Goal: Check status

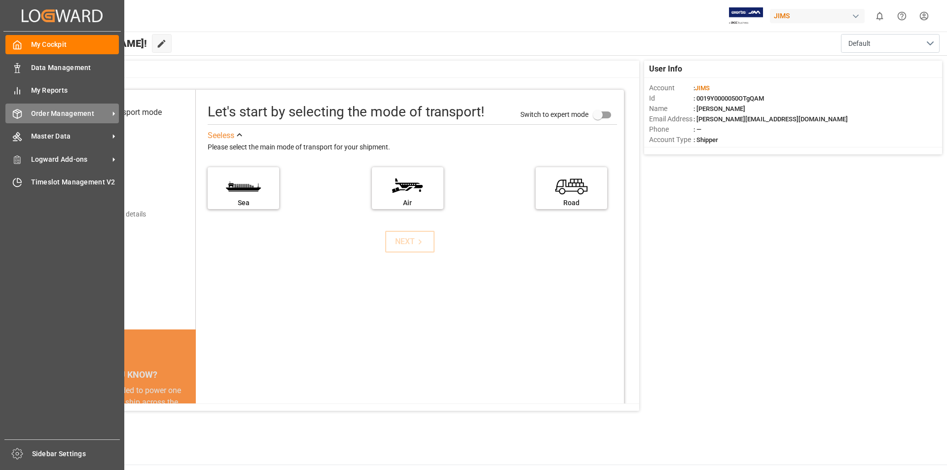
click at [99, 109] on span "Order Management" at bounding box center [70, 113] width 78 height 10
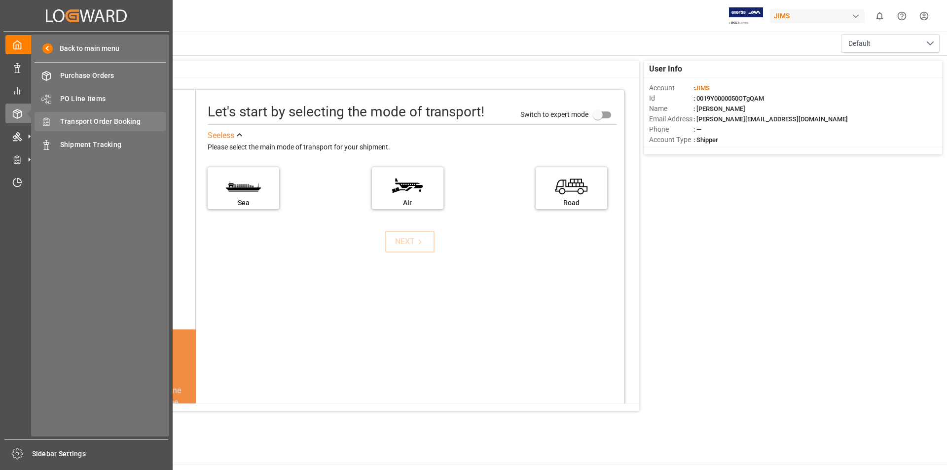
click at [149, 122] on span "Transport Order Booking" at bounding box center [113, 121] width 106 height 10
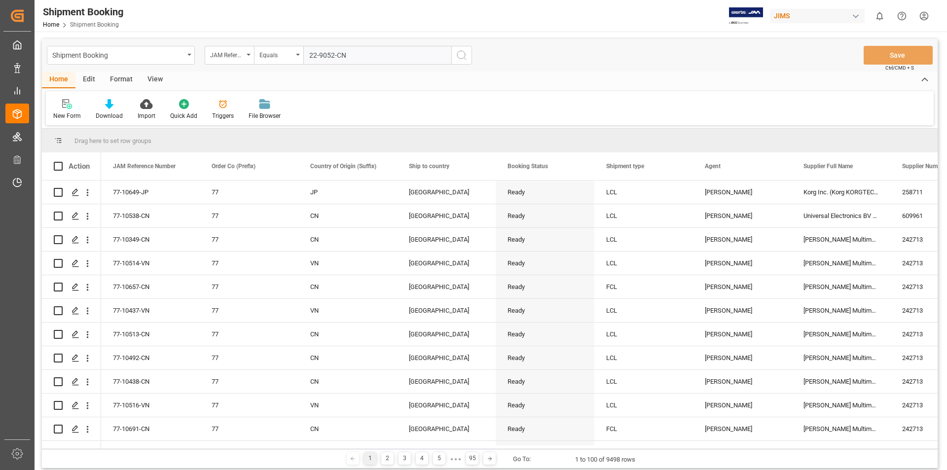
type input "22-9052-CN"
click at [464, 55] on icon "search button" at bounding box center [462, 55] width 12 height 12
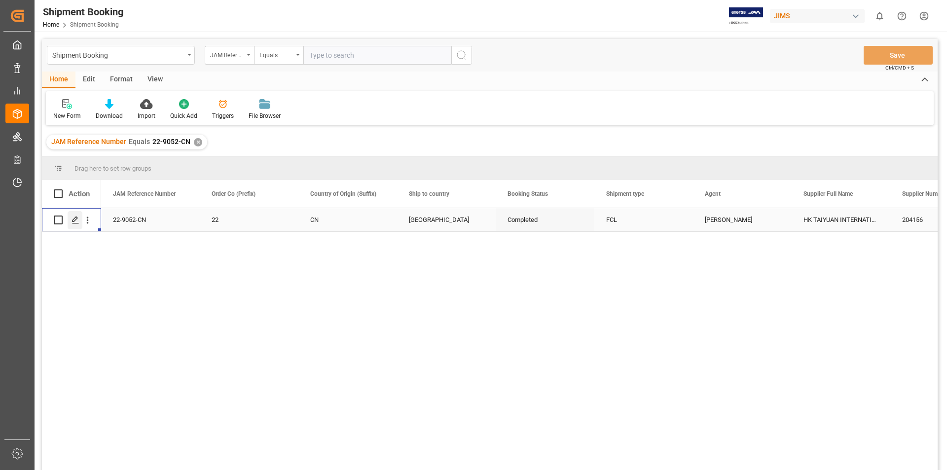
click at [74, 218] on icon "Press SPACE to select this row." at bounding box center [75, 220] width 8 height 8
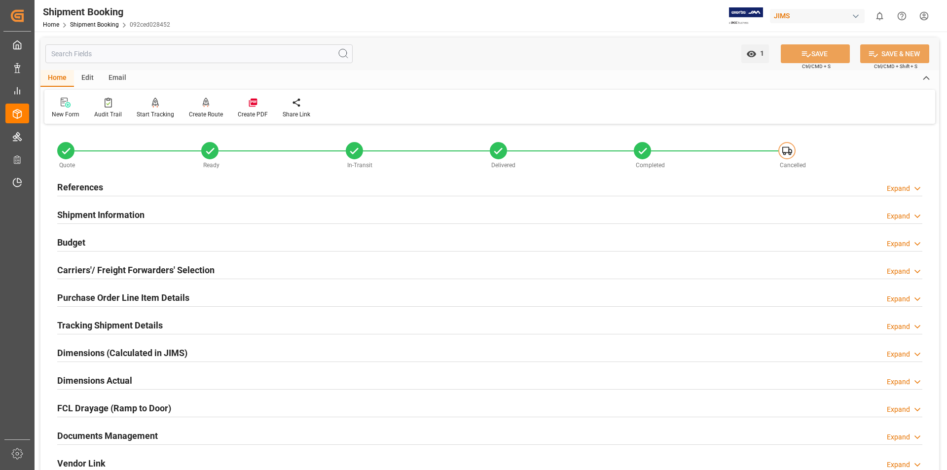
click at [81, 435] on h2 "Documents Management" at bounding box center [107, 435] width 101 height 13
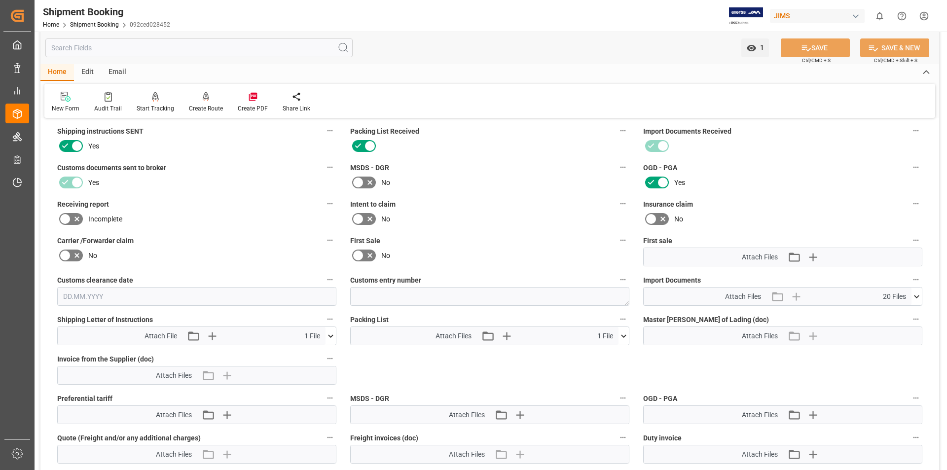
click at [330, 337] on icon at bounding box center [330, 335] width 5 height 3
click at [323, 354] on icon at bounding box center [325, 354] width 10 height 10
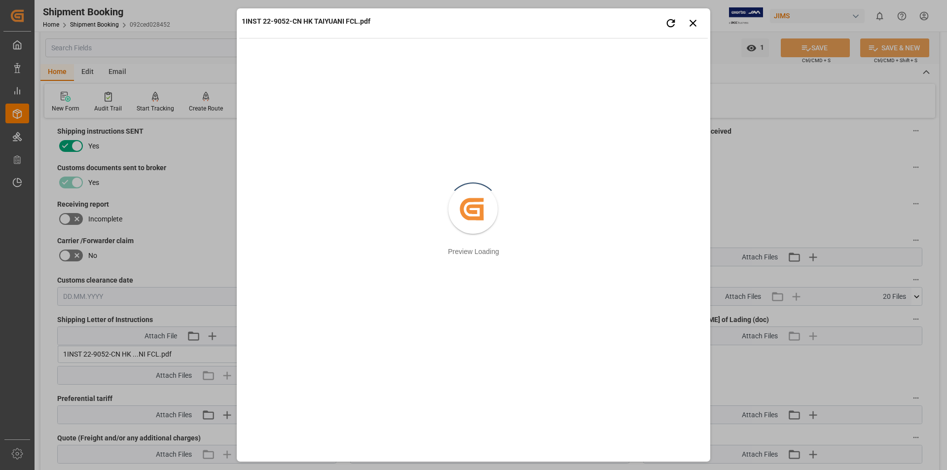
click at [762, 377] on div "1INST 22-9052-CN HK TAIYUANI FCL.pdf Retry Close preview Created by potrace 1.1…" at bounding box center [473, 235] width 947 height 470
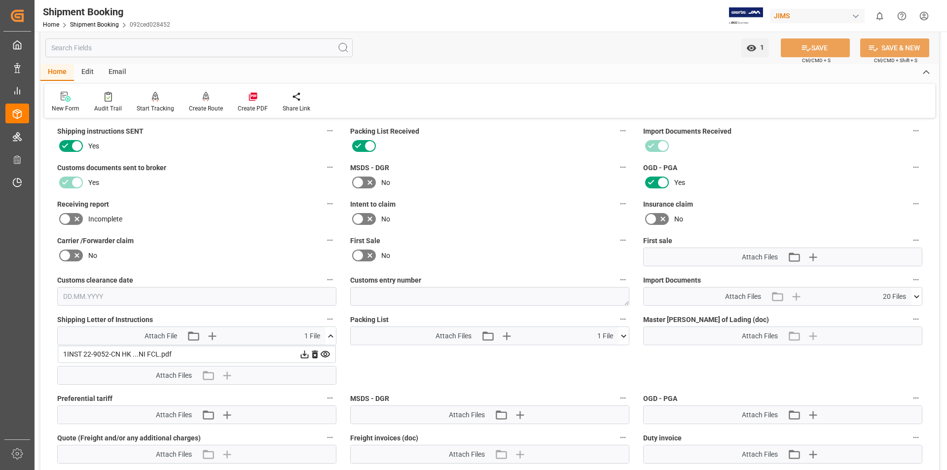
click at [622, 334] on icon at bounding box center [623, 336] width 10 height 10
click at [617, 354] on icon at bounding box center [617, 354] width 9 height 6
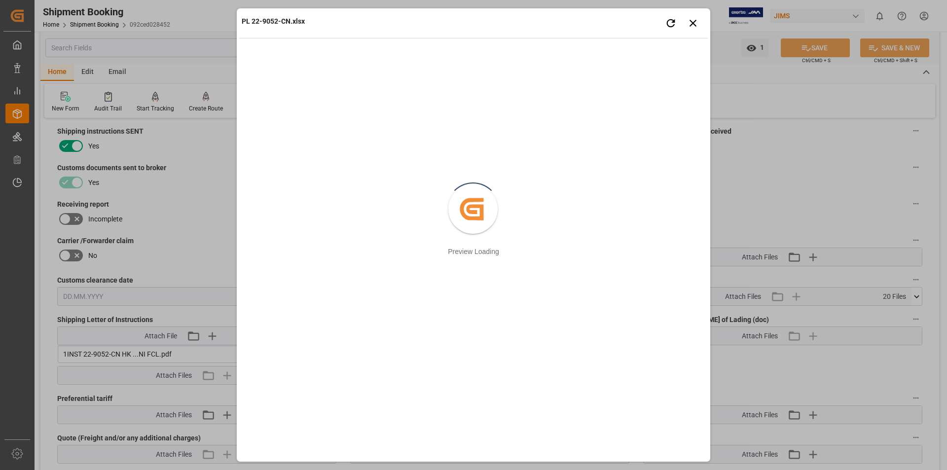
click at [741, 364] on div "PL 22-9052-CN.xlsx Retry Close preview Created by potrace 1.15, written by [PER…" at bounding box center [473, 235] width 947 height 470
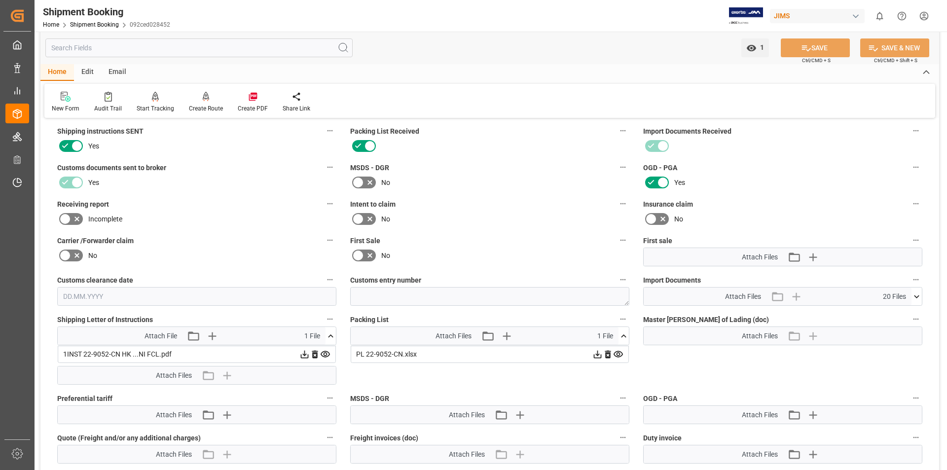
click at [596, 352] on icon at bounding box center [597, 354] width 10 height 10
click at [916, 294] on icon at bounding box center [916, 296] width 10 height 10
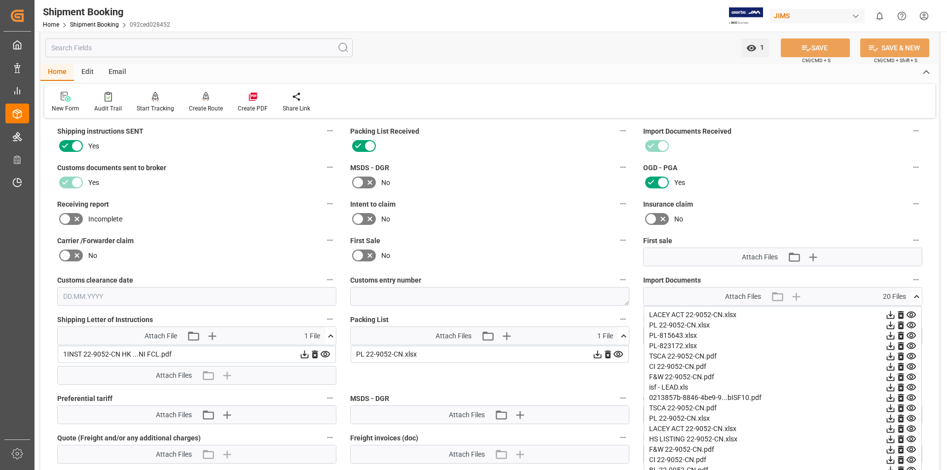
click at [910, 367] on icon at bounding box center [910, 366] width 9 height 6
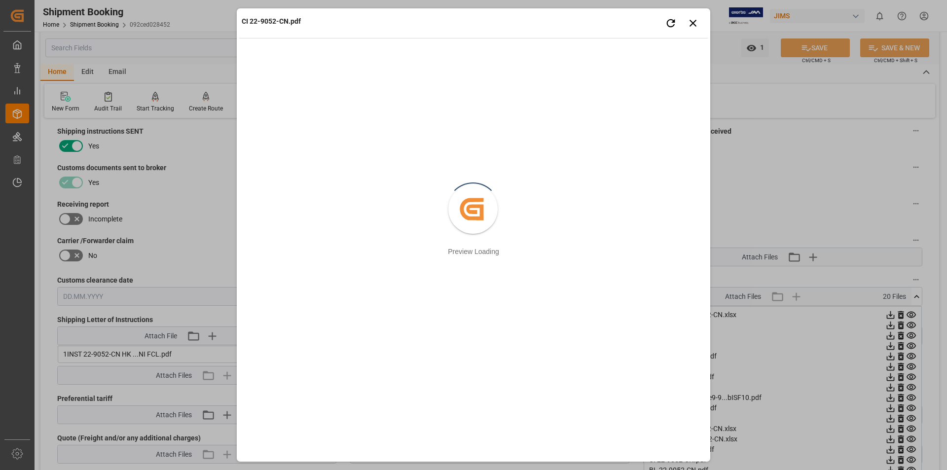
drag, startPoint x: 816, startPoint y: 174, endPoint x: 817, endPoint y: 161, distance: 12.9
click at [816, 174] on div "CI 22-9052-CN.pdf Retry Close preview Created by potrace 1.15, written by [PERS…" at bounding box center [473, 235] width 947 height 470
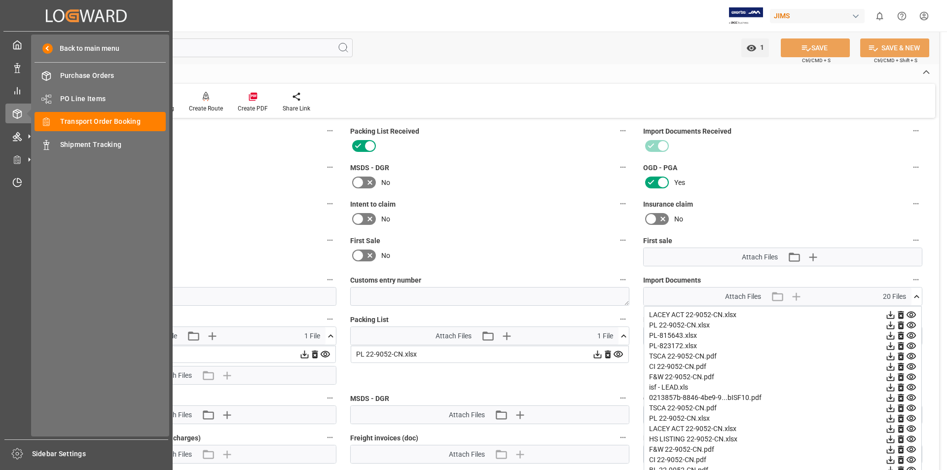
click at [25, 112] on icon at bounding box center [29, 113] width 21 height 21
click at [154, 121] on span "Transport Order Booking" at bounding box center [113, 121] width 106 height 10
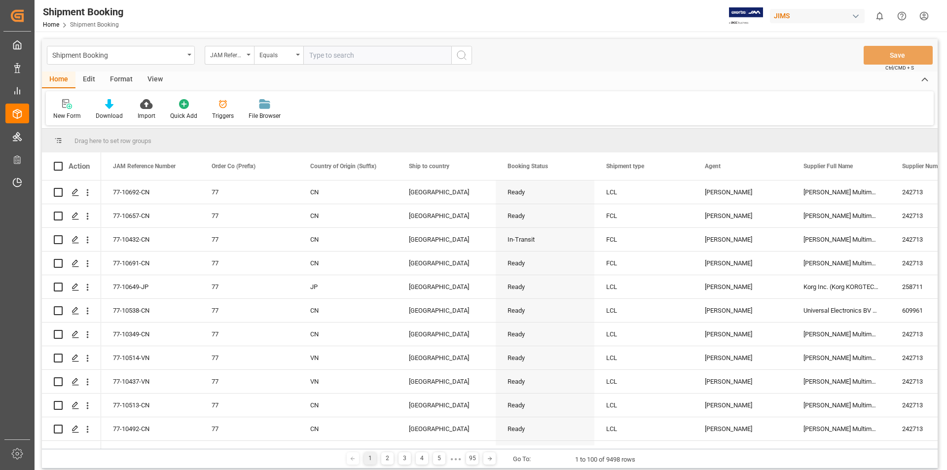
drag, startPoint x: 311, startPoint y: 57, endPoint x: 297, endPoint y: 83, distance: 30.2
click at [297, 83] on div "Home Edit Format View" at bounding box center [489, 79] width 895 height 17
paste input "22-10610-[GEOGRAPHIC_DATA]"
type input "22-10610-[GEOGRAPHIC_DATA]"
click at [459, 56] on icon "search button" at bounding box center [462, 55] width 12 height 12
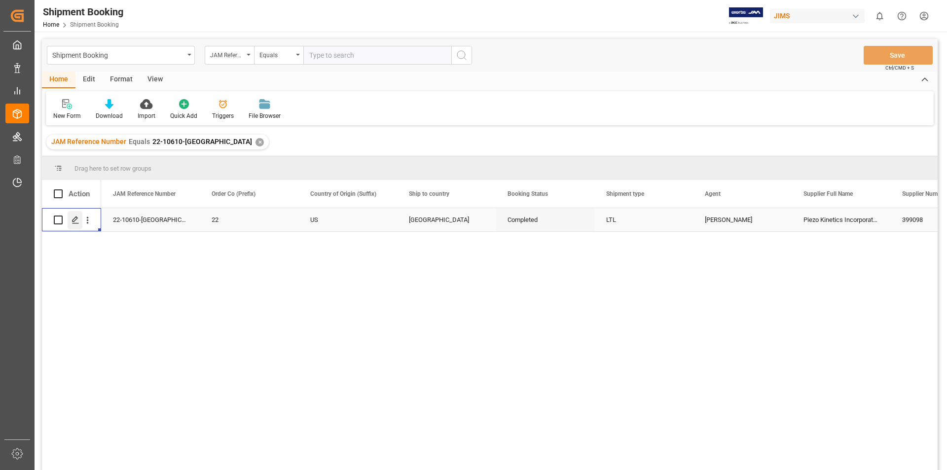
click at [75, 217] on icon "Press SPACE to select this row." at bounding box center [75, 220] width 8 height 8
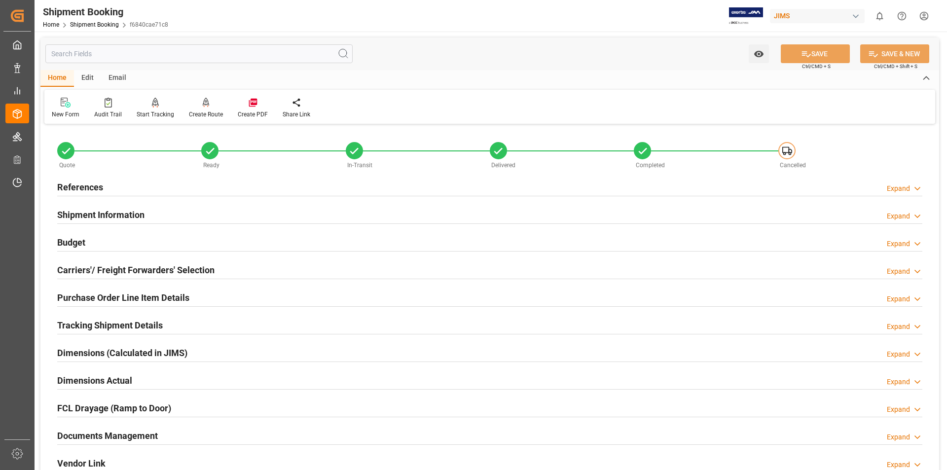
click at [71, 433] on h2 "Documents Management" at bounding box center [107, 435] width 101 height 13
click at [111, 433] on h2 "Documents Management" at bounding box center [107, 435] width 101 height 13
